Goal: Task Accomplishment & Management: Use online tool/utility

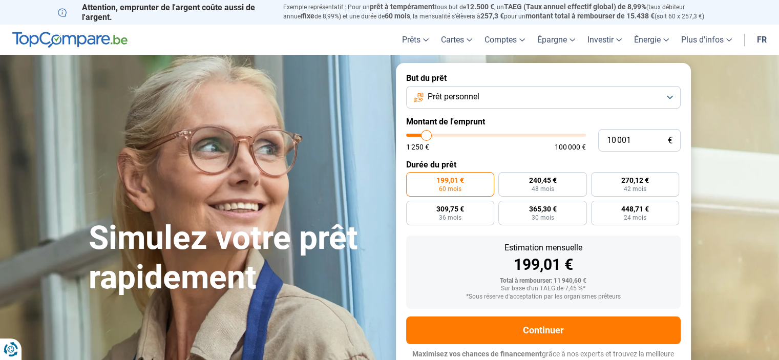
type input "74 250"
type input "74250"
click at [537, 137] on input "range" at bounding box center [496, 135] width 180 height 3
radio input "false"
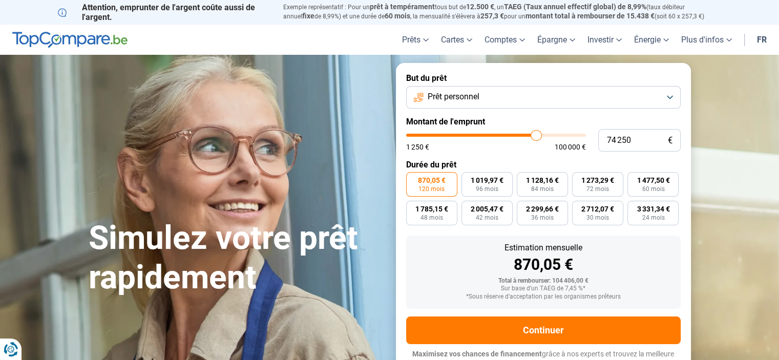
scroll to position [10, 0]
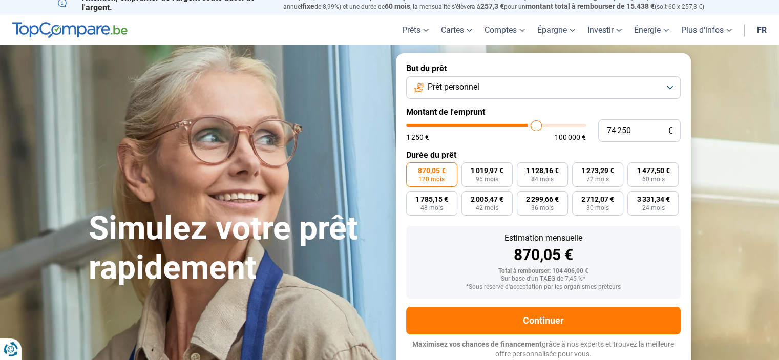
type input "67 750"
type input "67750"
click at [525, 126] on input "range" at bounding box center [496, 125] width 180 height 3
type input "38 250"
type input "38250"
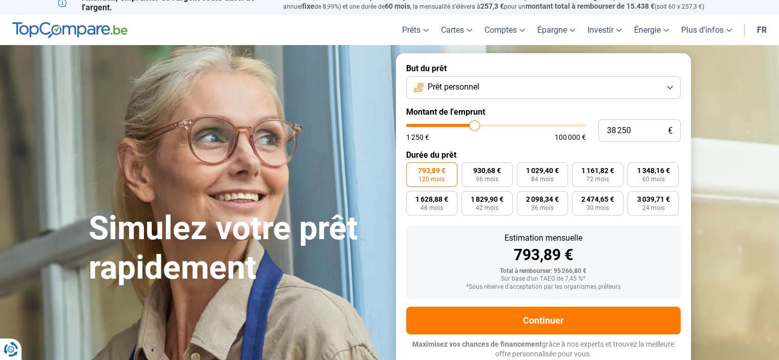
click at [475, 126] on input "range" at bounding box center [496, 125] width 180 height 3
click at [531, 81] on button "Prêt personnel" at bounding box center [543, 87] width 275 height 23
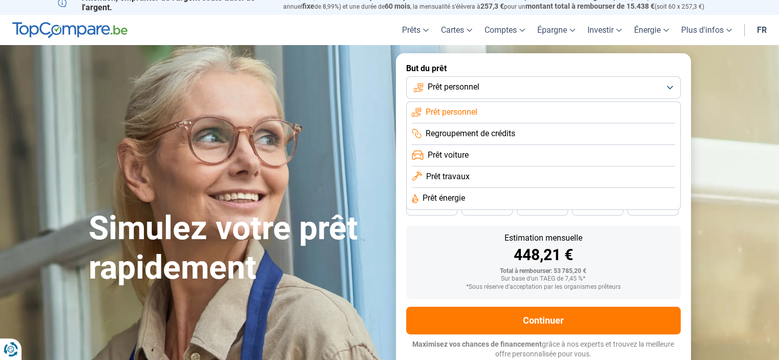
click at [468, 156] on span "Prêt voiture" at bounding box center [448, 155] width 41 height 11
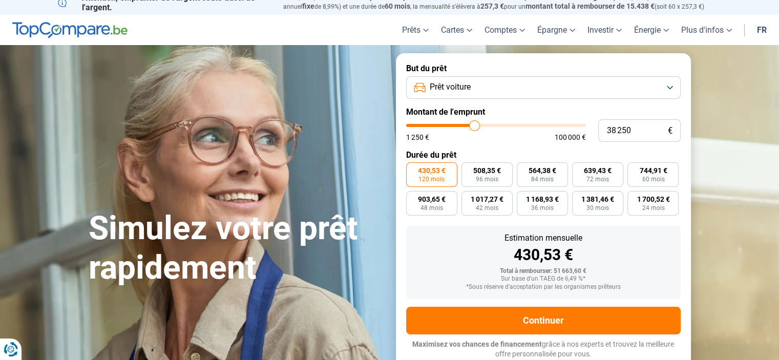
type input "22 500"
type input "22500"
click at [447, 127] on input "range" at bounding box center [496, 125] width 180 height 3
type input "16 750"
type input "16750"
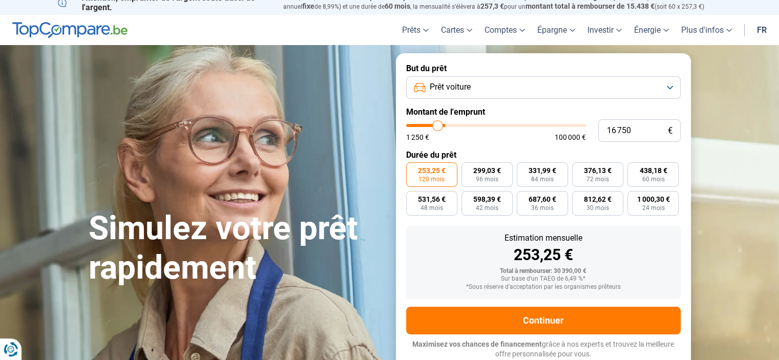
click at [438, 127] on input "range" at bounding box center [496, 125] width 180 height 3
radio input "true"
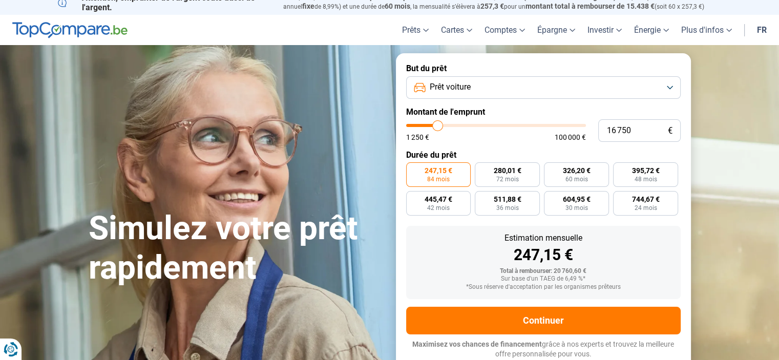
type input "12 500"
type input "12500"
click at [430, 127] on input "range" at bounding box center [496, 125] width 180 height 3
radio input "true"
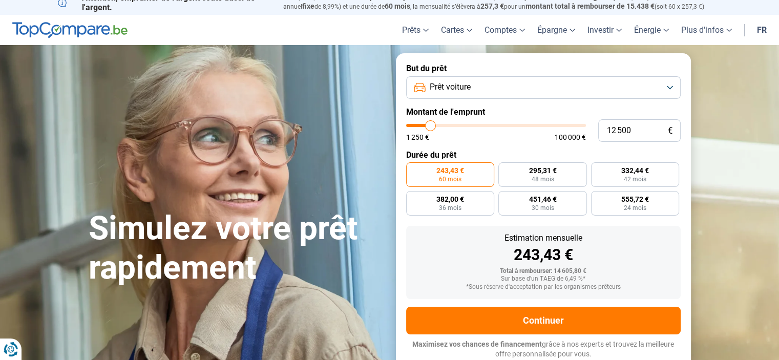
type input "7 750"
type input "7750"
click at [422, 127] on input "range" at bounding box center [496, 125] width 180 height 3
radio input "true"
type input "12 000"
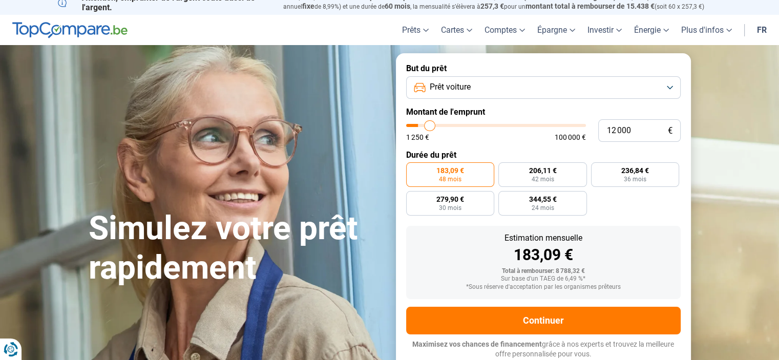
type input "12000"
click at [430, 127] on input "range" at bounding box center [496, 125] width 180 height 3
radio input "false"
type input "18 750"
type input "18750"
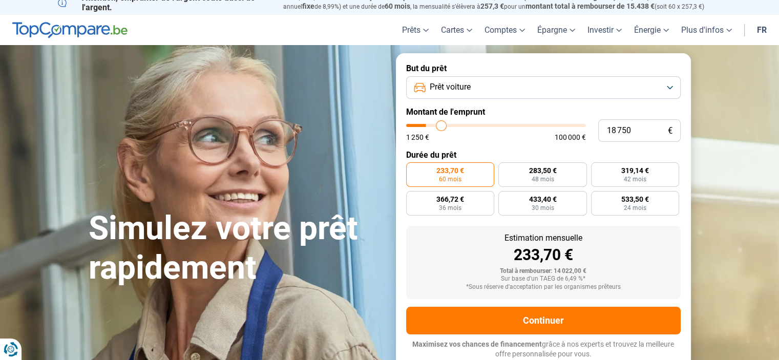
click at [441, 126] on input "range" at bounding box center [496, 125] width 180 height 3
radio input "false"
